Goal: Task Accomplishment & Management: Use online tool/utility

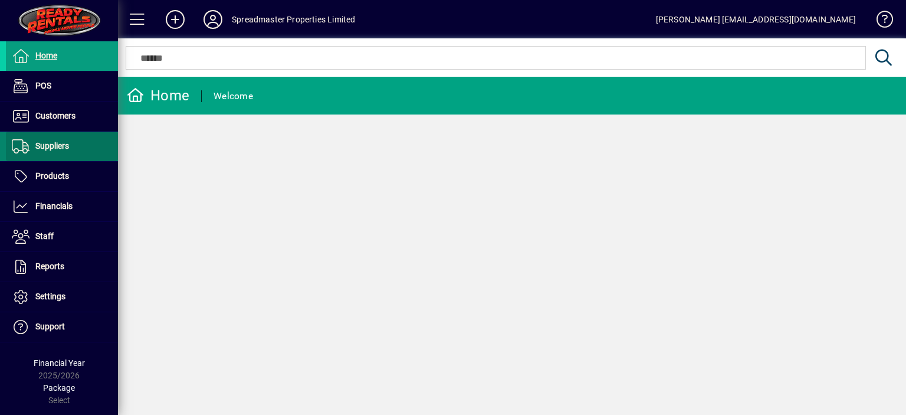
click at [60, 145] on span "Suppliers" at bounding box center [52, 145] width 34 height 9
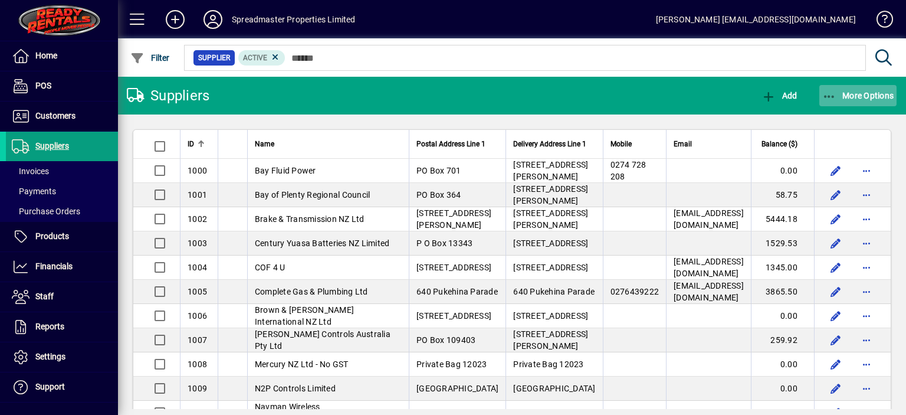
click at [852, 94] on span "More Options" at bounding box center [858, 95] width 72 height 9
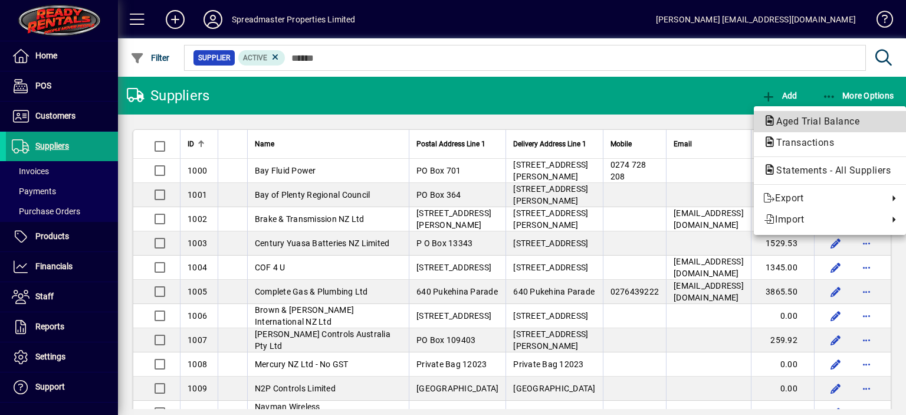
click at [803, 120] on span "Aged Trial Balance" at bounding box center [814, 121] width 102 height 11
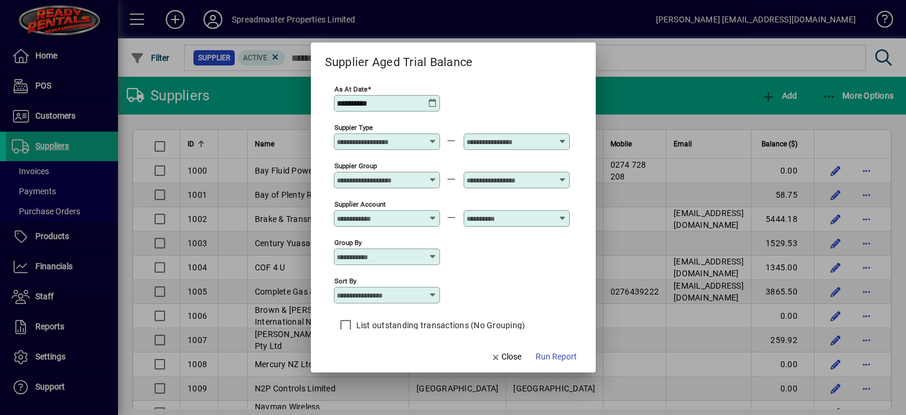
scroll to position [10, 0]
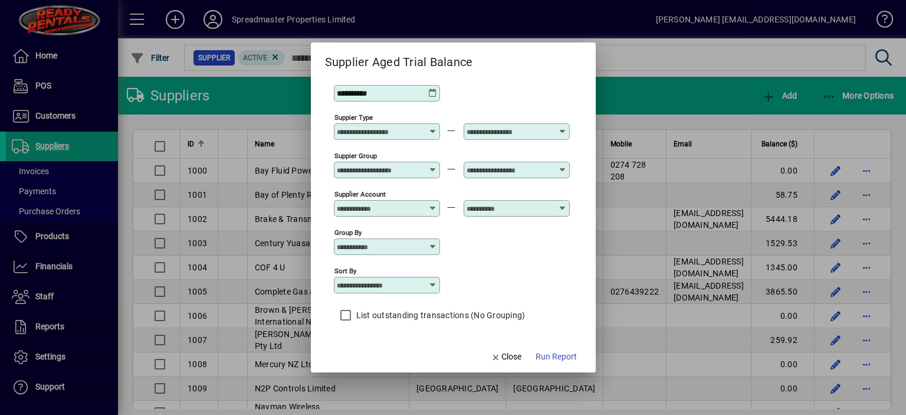
click at [430, 284] on icon at bounding box center [432, 284] width 9 height 9
click at [386, 356] on div "Supplier Name" at bounding box center [371, 356] width 57 height 12
type input "**********"
click at [545, 355] on span "Run Report" at bounding box center [555, 356] width 41 height 12
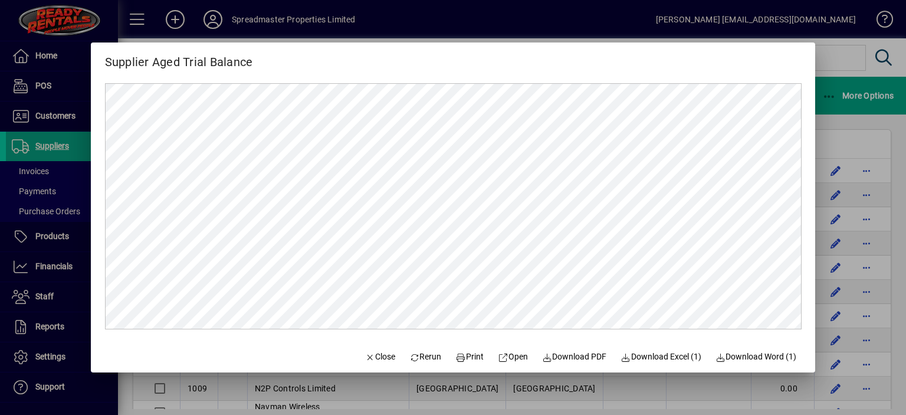
scroll to position [0, 0]
click at [376, 354] on span "Close" at bounding box center [379, 356] width 31 height 12
